Goal: Information Seeking & Learning: Find specific fact

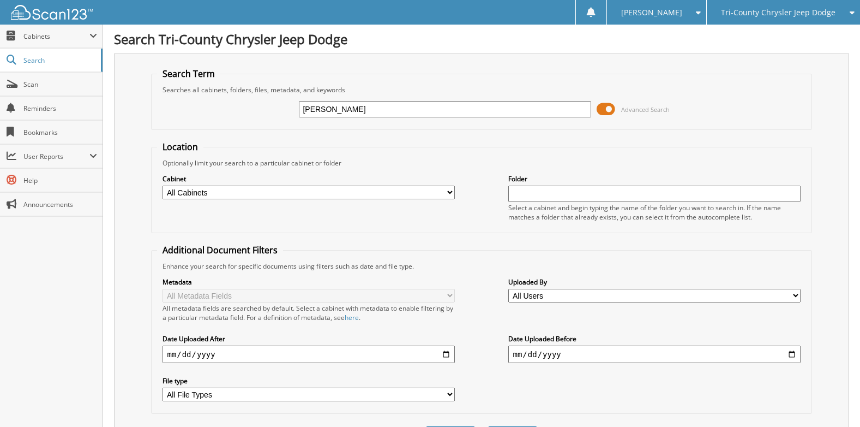
type input "neff"
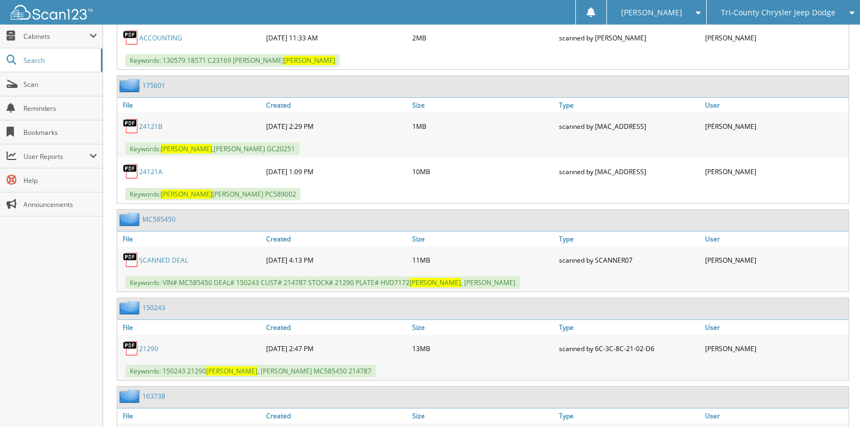
scroll to position [1146, 0]
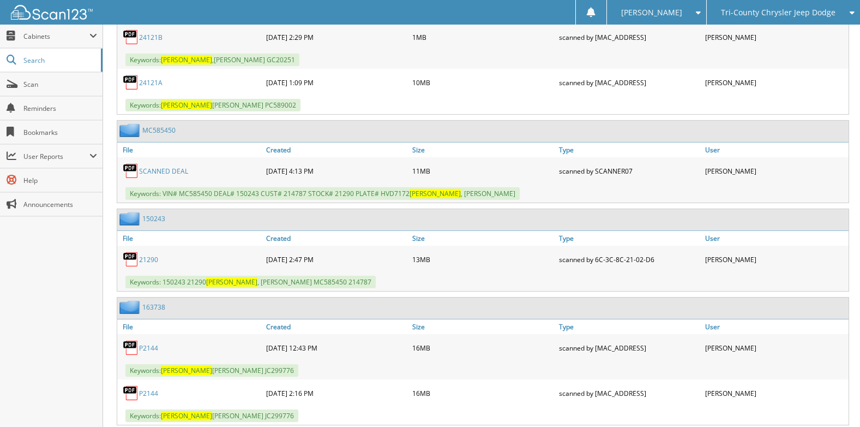
click at [145, 261] on link "21290" at bounding box center [148, 259] width 19 height 9
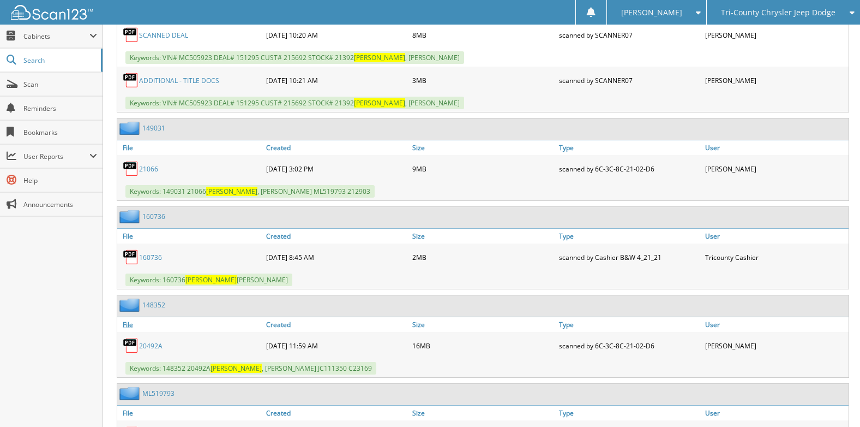
scroll to position [1909, 0]
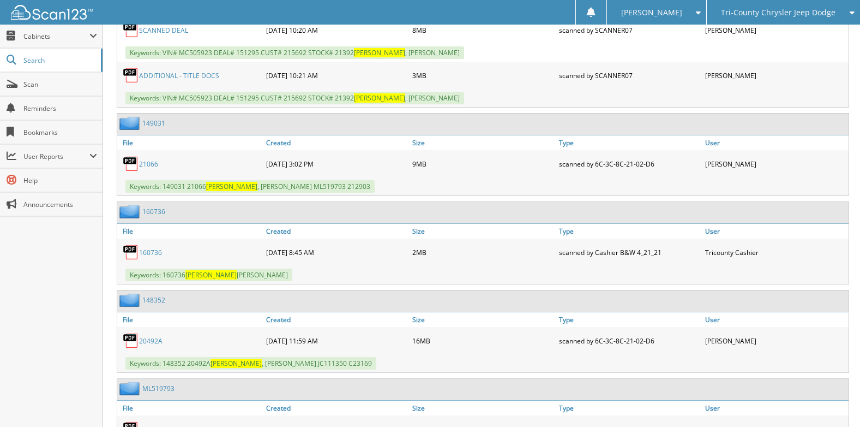
click at [144, 255] on link "160736" at bounding box center [150, 252] width 23 height 9
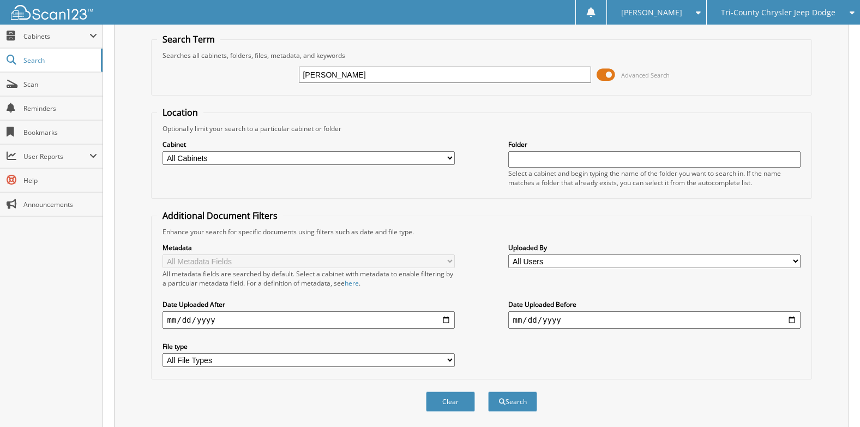
scroll to position [0, 0]
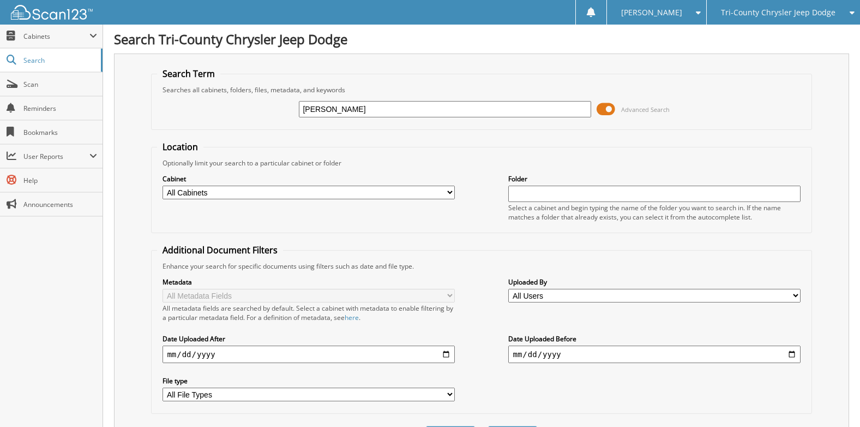
drag, startPoint x: 325, startPoint y: 112, endPoint x: 241, endPoint y: 93, distance: 86.8
click at [242, 94] on fieldset "Search Term Searches all cabinets, folders, files, metadata, and keywords [PERS…" at bounding box center [481, 99] width 661 height 62
type input "[PERSON_NAME]"
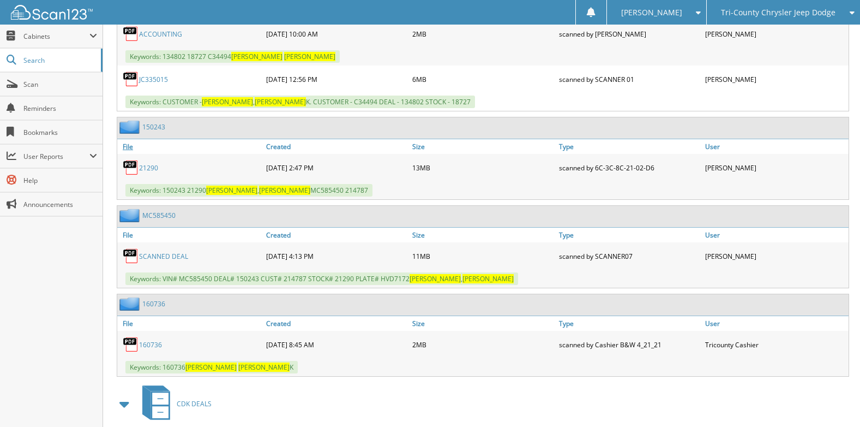
scroll to position [546, 0]
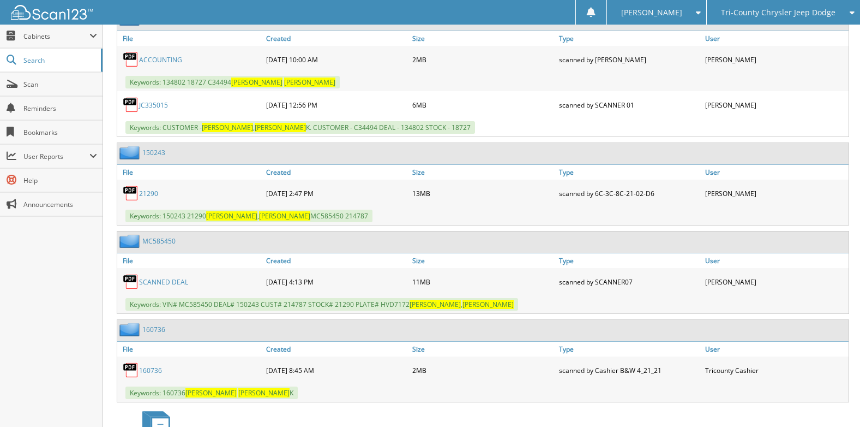
click at [147, 370] on link "160736" at bounding box center [150, 370] width 23 height 9
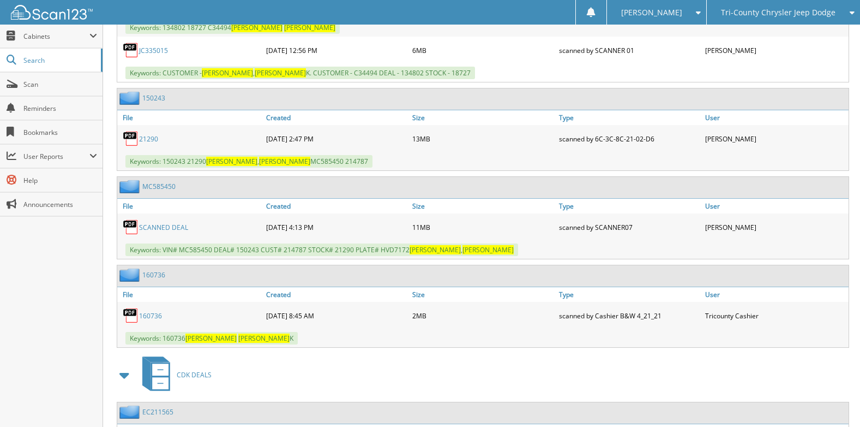
scroll to position [691, 0]
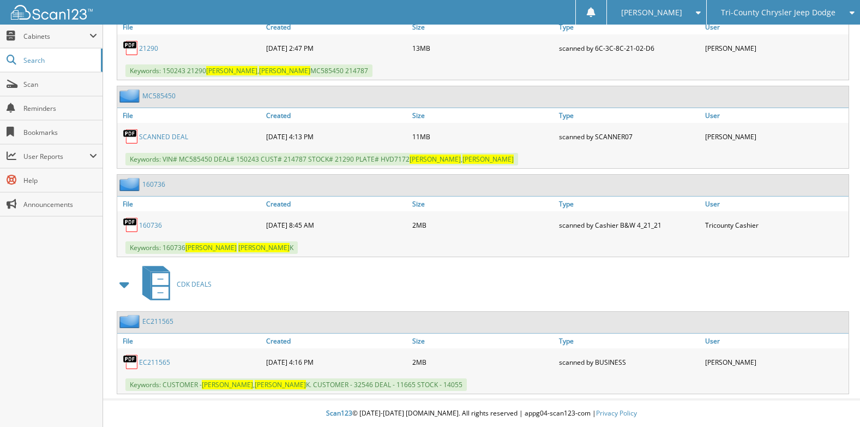
click at [149, 226] on link "160736" at bounding box center [150, 224] width 23 height 9
click at [167, 136] on link "SCANNED DEAL" at bounding box center [163, 136] width 49 height 9
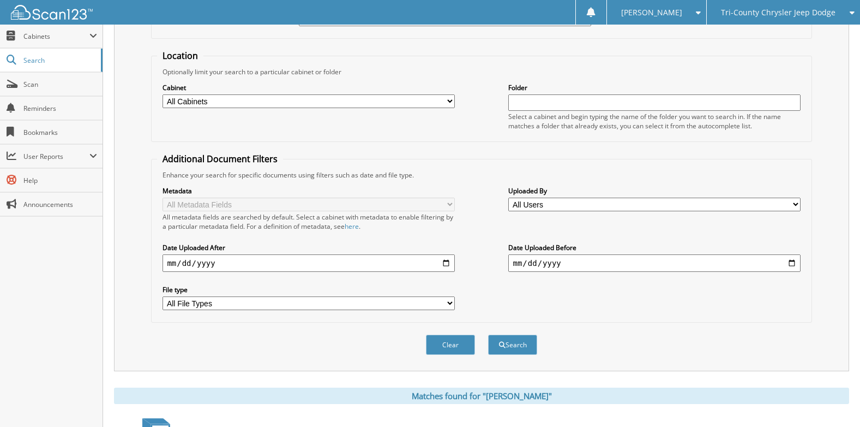
scroll to position [0, 0]
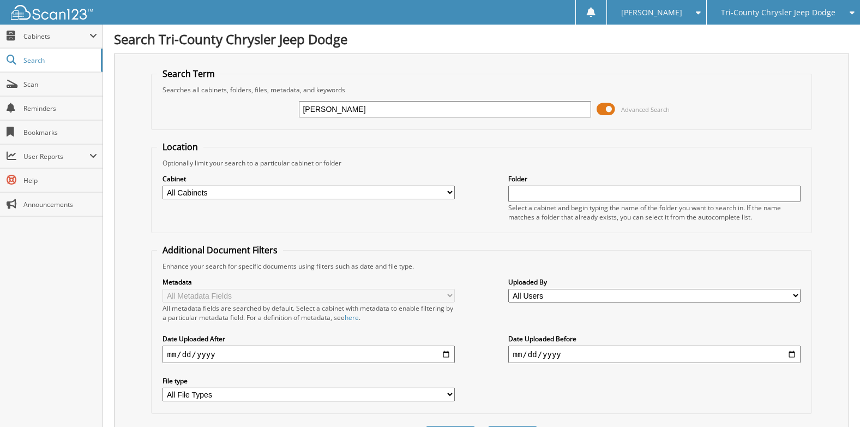
click at [356, 114] on input "[PERSON_NAME]" at bounding box center [445, 109] width 292 height 16
click at [352, 108] on input "ROBIN NEFF" at bounding box center [445, 109] width 292 height 16
type input "R"
type input "160736"
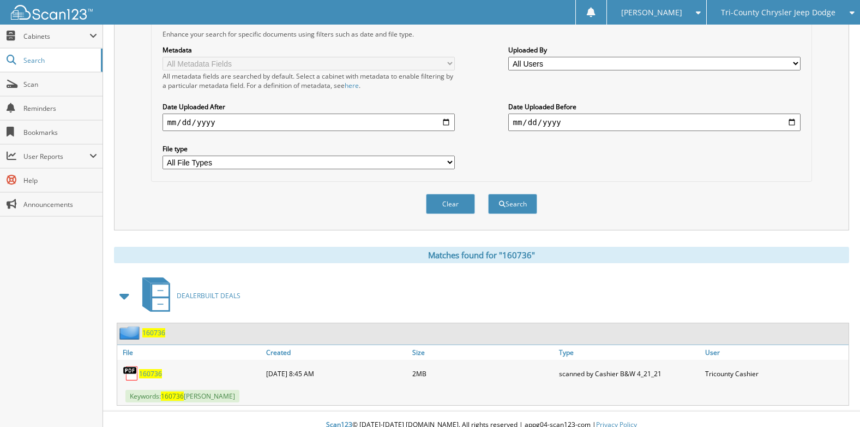
scroll to position [244, 0]
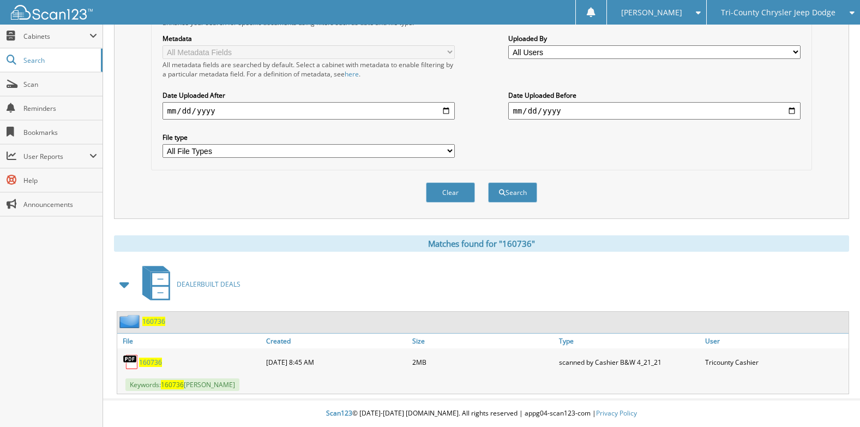
click at [146, 362] on span "160736" at bounding box center [150, 361] width 23 height 9
